Goal: Find specific page/section: Find specific page/section

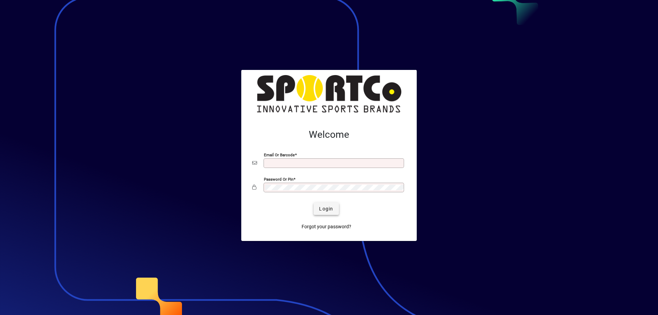
type input "**********"
click at [325, 208] on span "Login" at bounding box center [326, 208] width 14 height 7
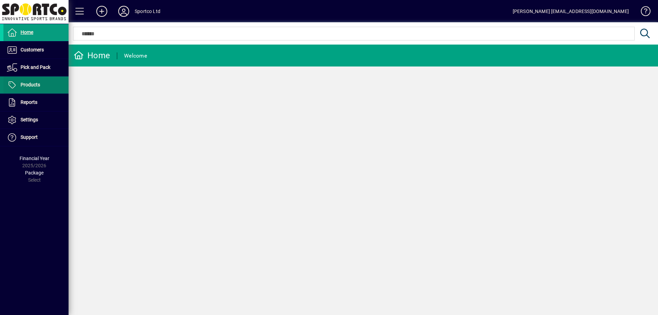
click at [28, 81] on span at bounding box center [35, 85] width 65 height 16
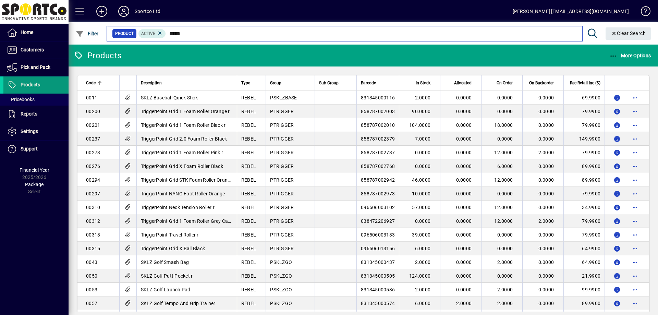
type input "******"
